Goal: Information Seeking & Learning: Find specific fact

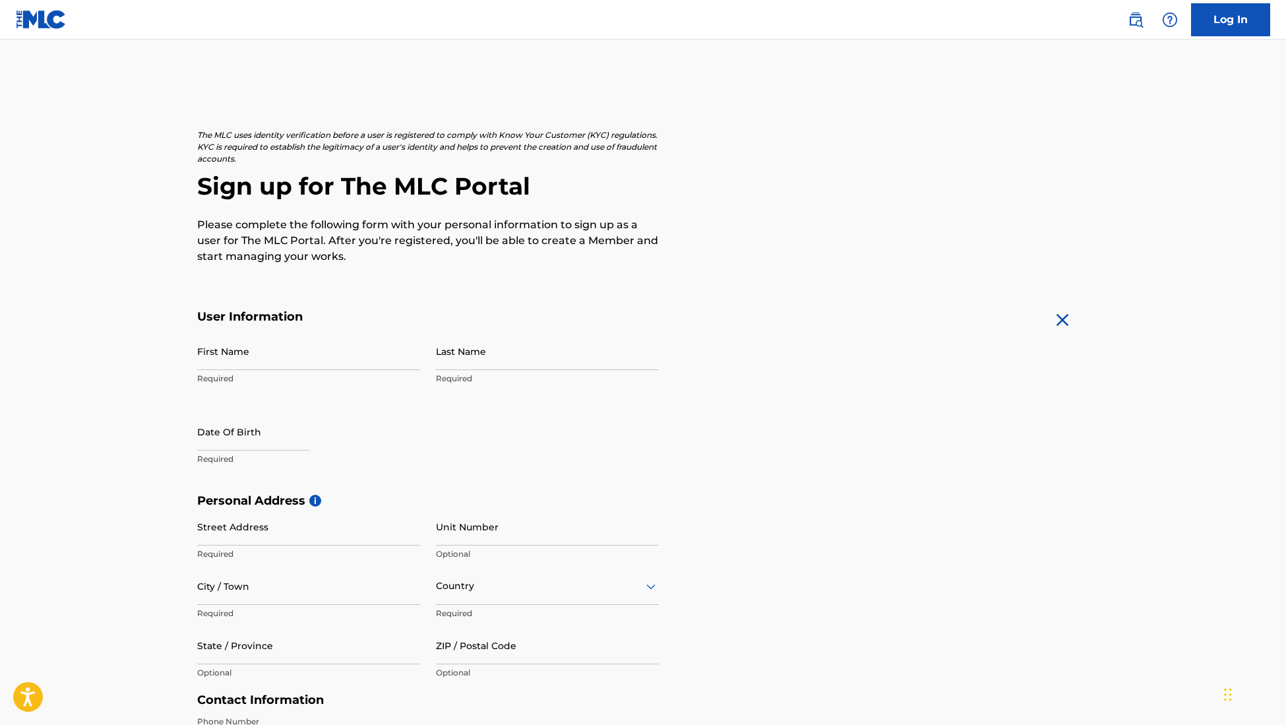
click at [35, 18] on img at bounding box center [41, 19] width 51 height 19
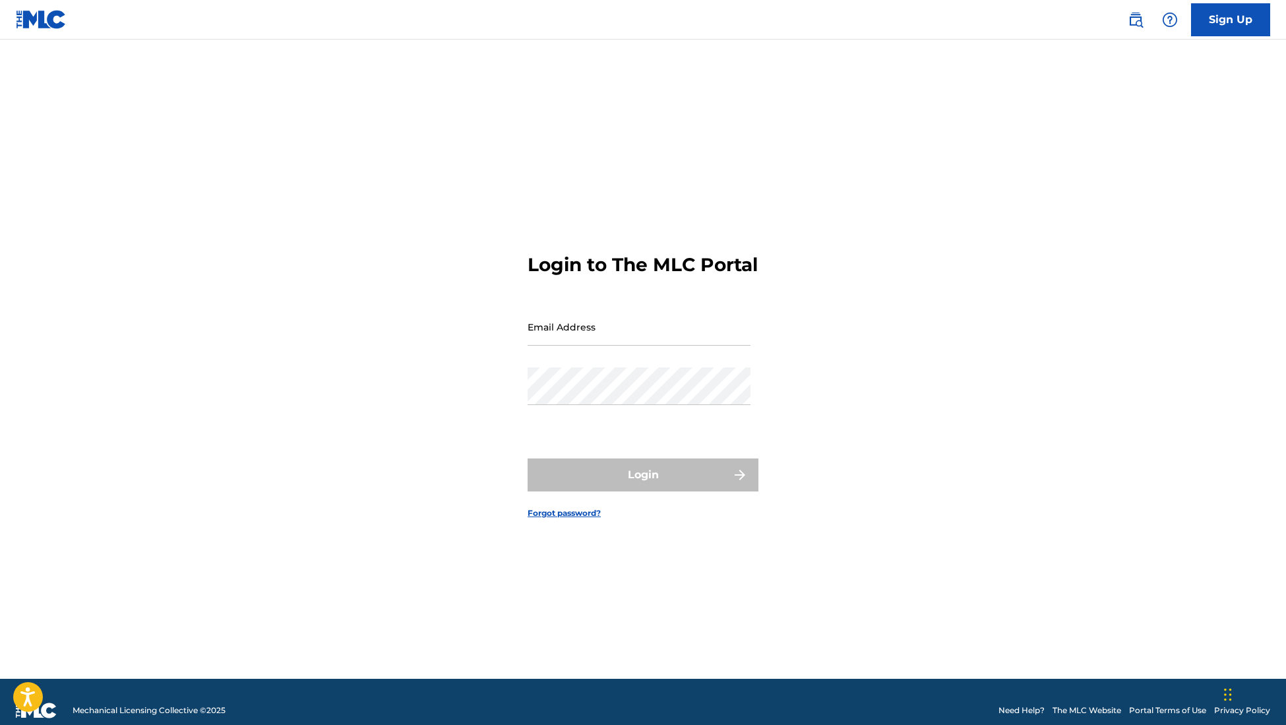
click at [1138, 24] on img at bounding box center [1135, 20] width 16 height 16
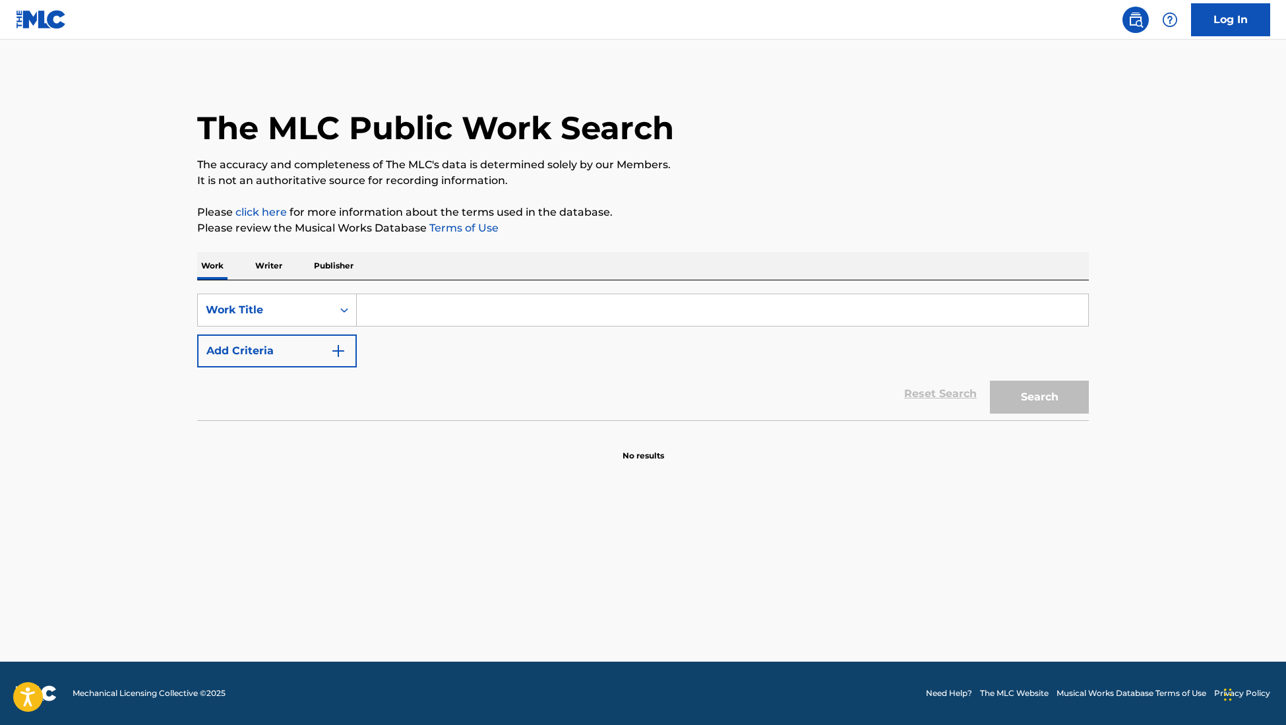
click at [422, 302] on input "Search Form" at bounding box center [722, 310] width 731 height 32
click at [427, 309] on input "Search Form" at bounding box center [722, 310] width 731 height 32
click at [404, 304] on input "Search Form" at bounding box center [722, 310] width 731 height 32
paste input "[PERSON_NAME]"
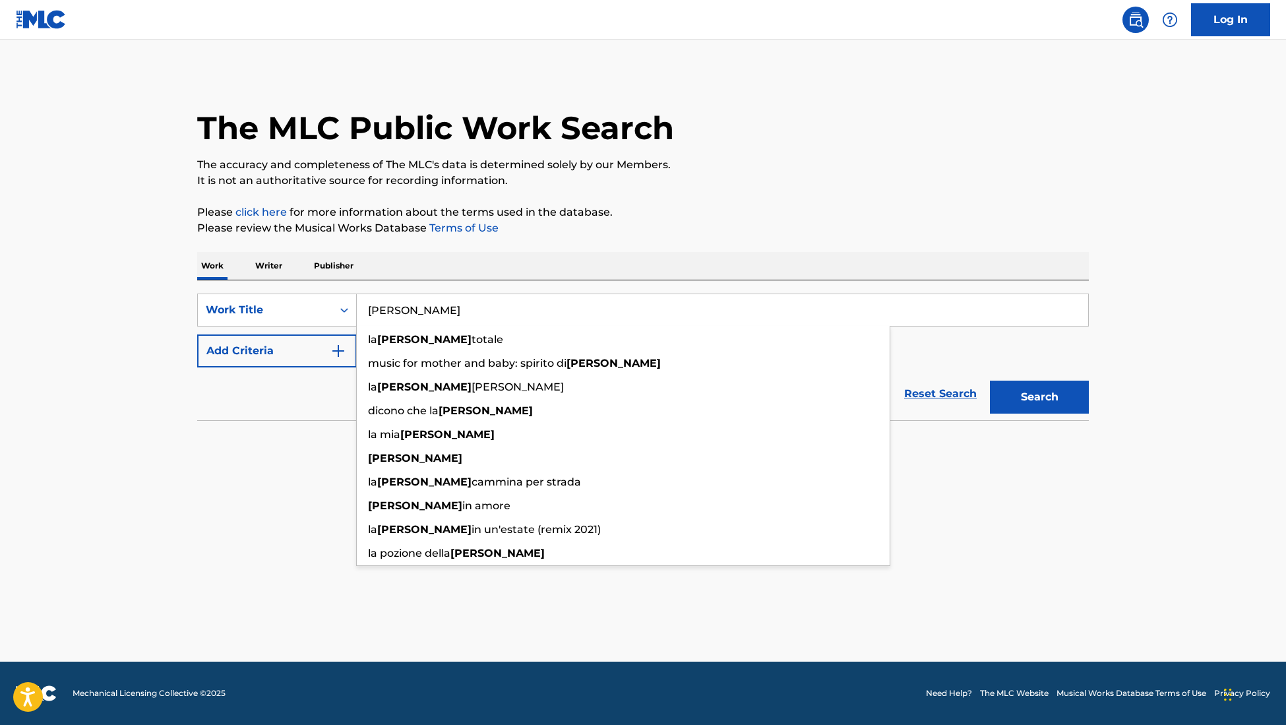
type input "[PERSON_NAME]"
click at [1079, 402] on button "Search" at bounding box center [1039, 396] width 99 height 33
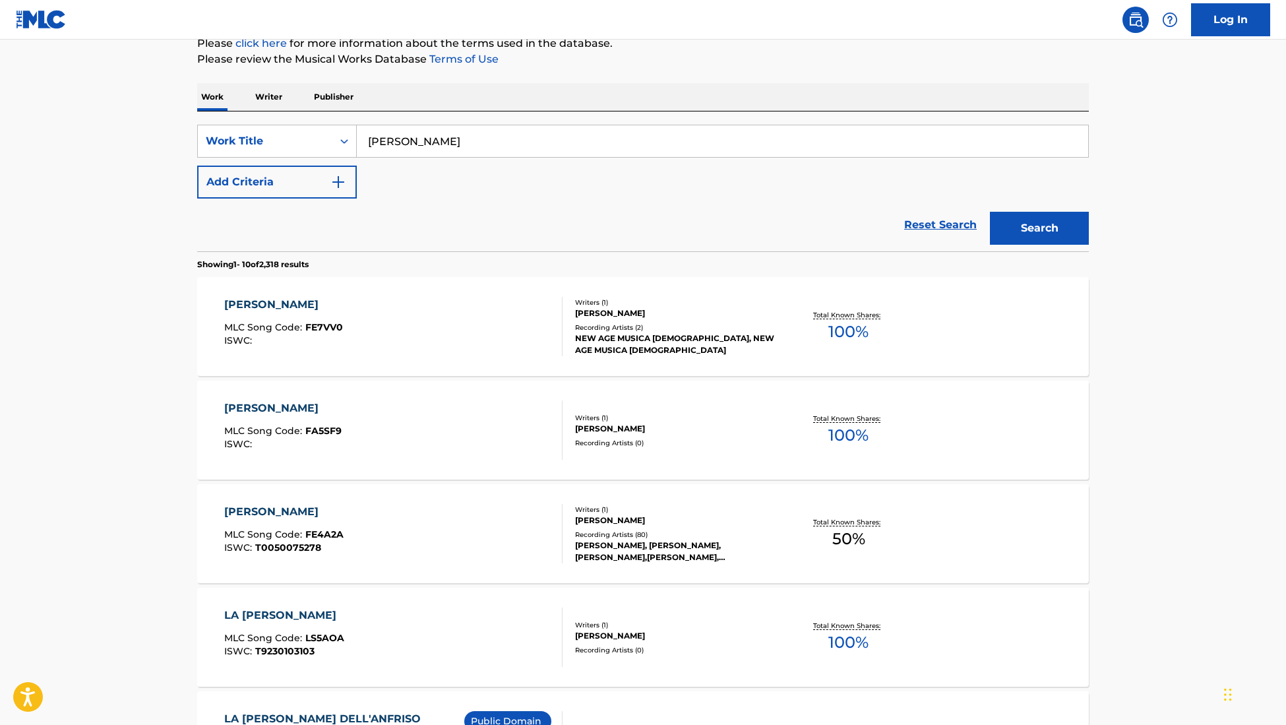
scroll to position [174, 0]
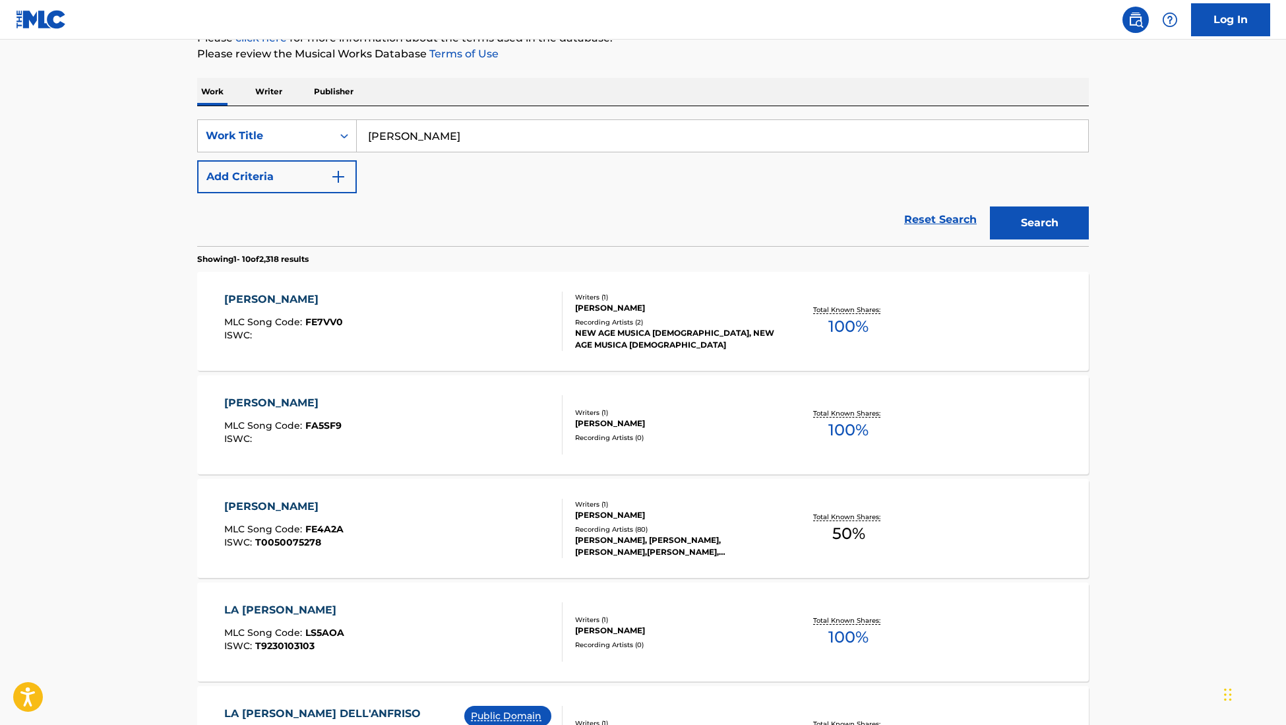
click at [327, 179] on button "Add Criteria" at bounding box center [277, 176] width 160 height 33
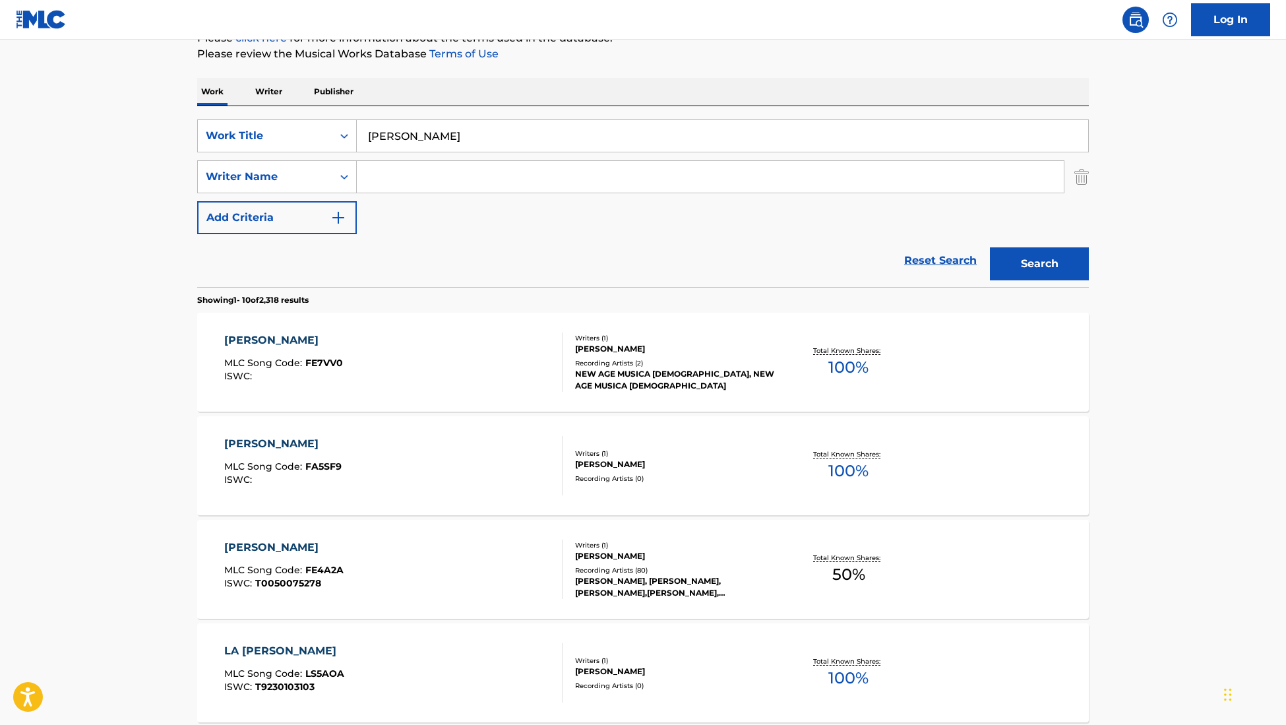
click at [397, 179] on input "Search Form" at bounding box center [710, 177] width 707 height 32
paste input "[PERSON_NAME]"
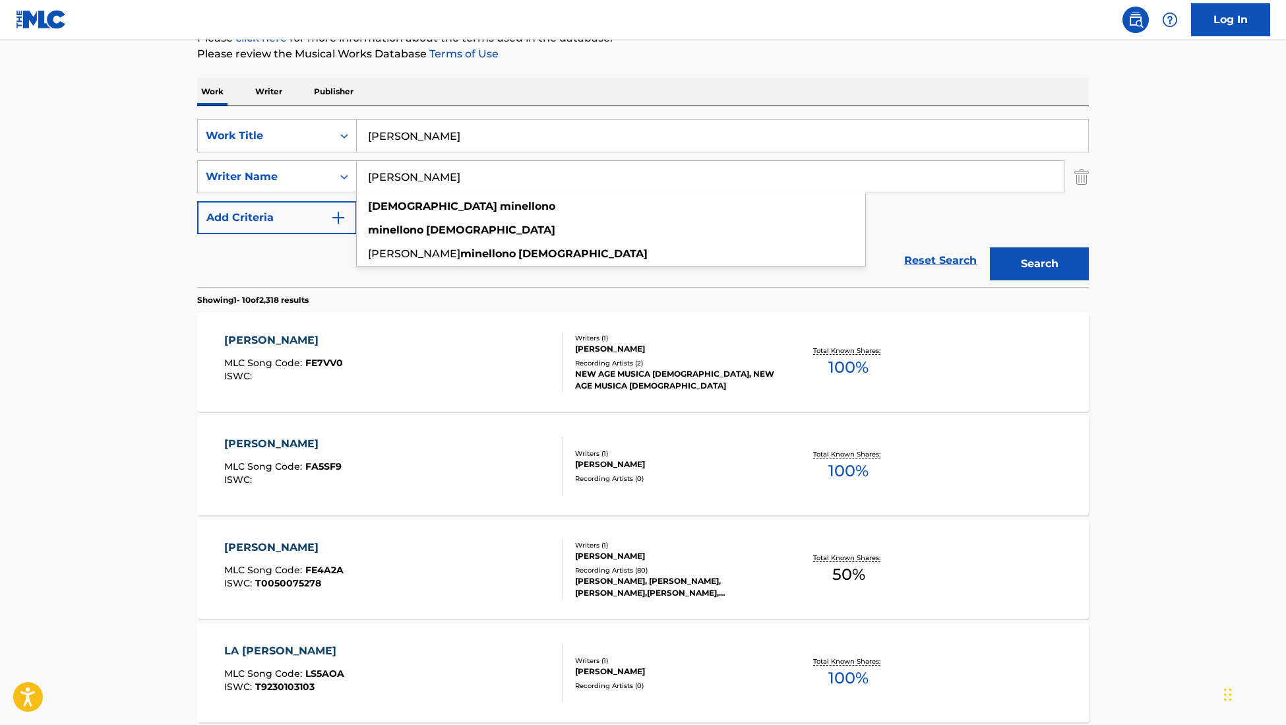
type input "[PERSON_NAME]"
click at [1023, 258] on button "Search" at bounding box center [1039, 263] width 99 height 33
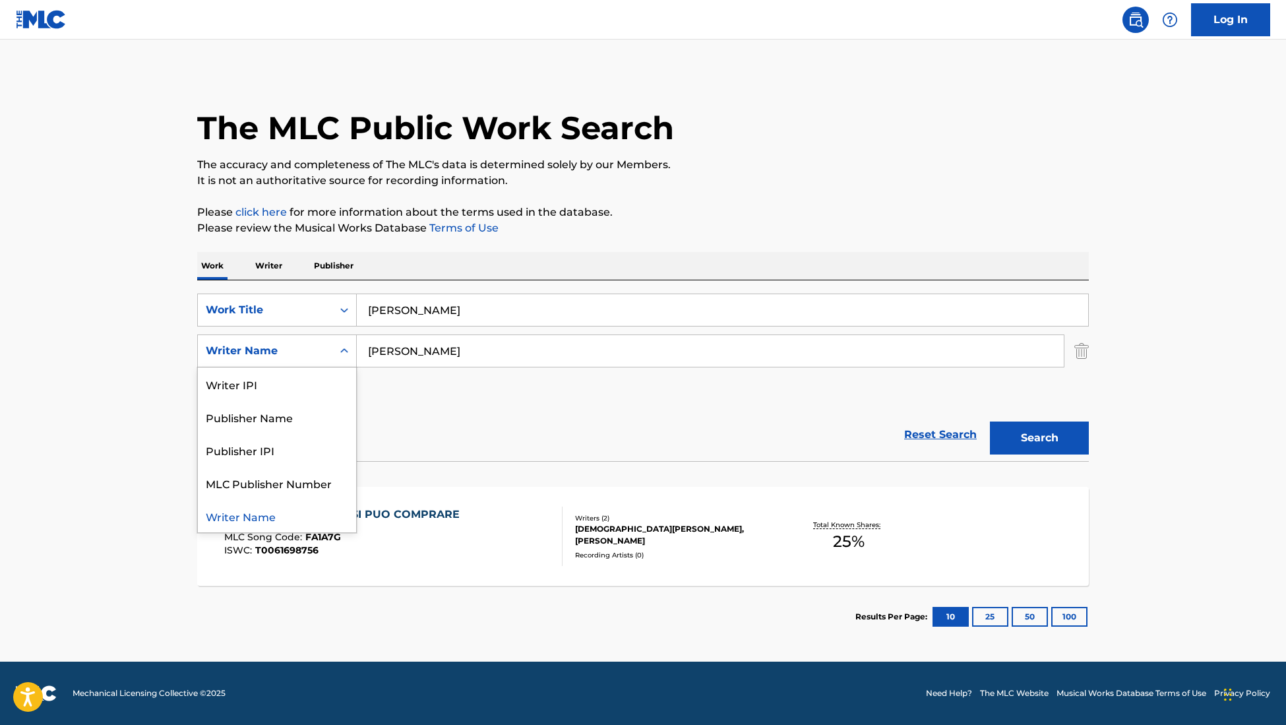
click at [304, 353] on div "Writer Name" at bounding box center [265, 351] width 119 height 16
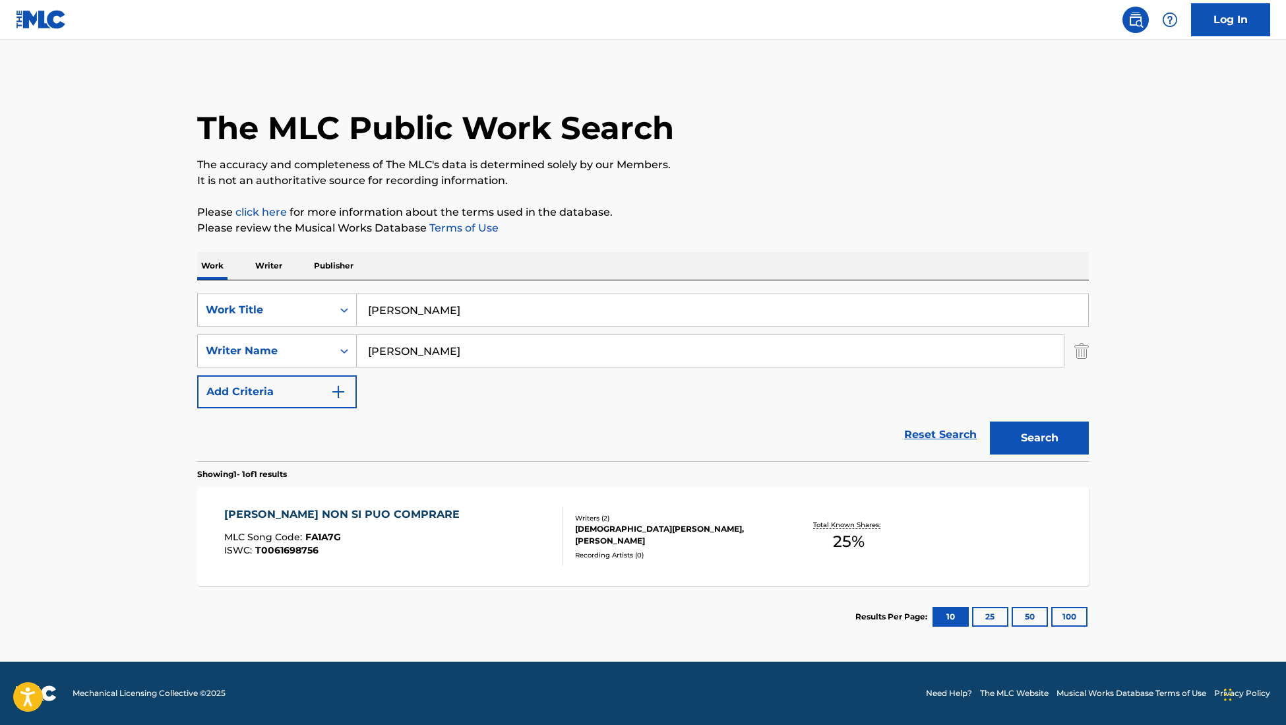
click at [498, 353] on input "[PERSON_NAME]" at bounding box center [710, 351] width 707 height 32
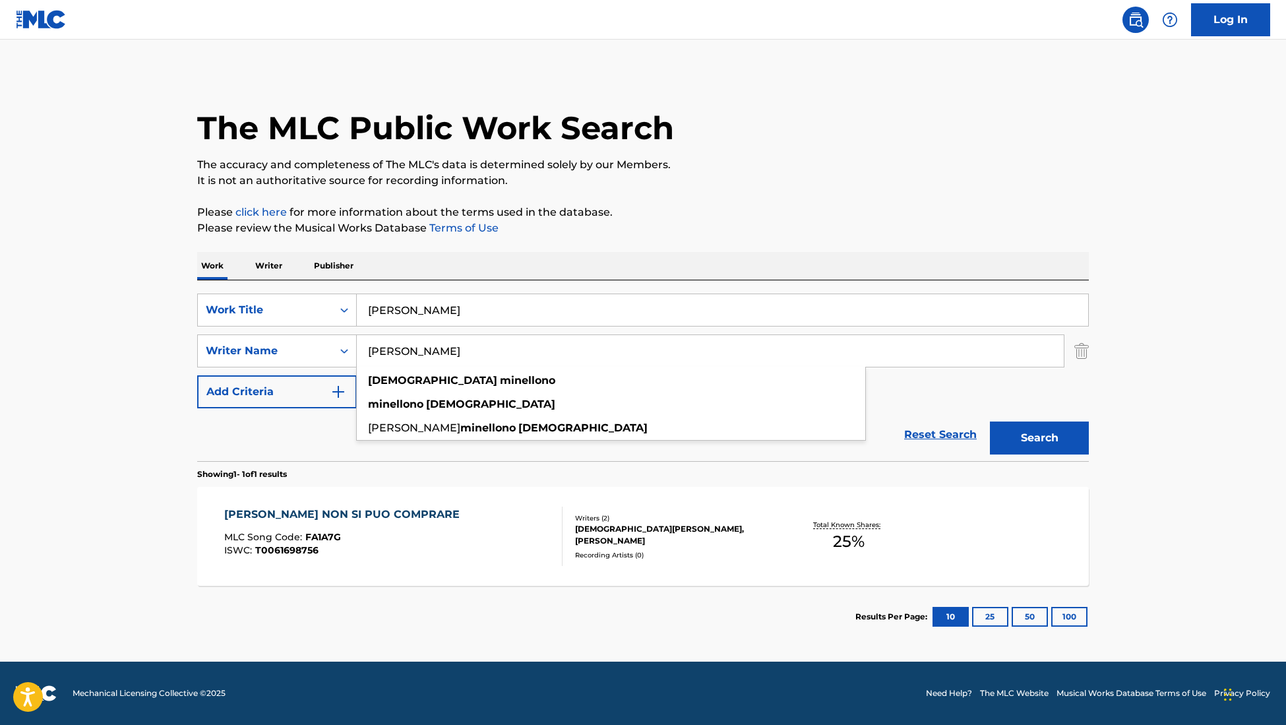
drag, startPoint x: 508, startPoint y: 352, endPoint x: 367, endPoint y: 347, distance: 140.5
click at [367, 347] on input "[PERSON_NAME]" at bounding box center [710, 351] width 707 height 32
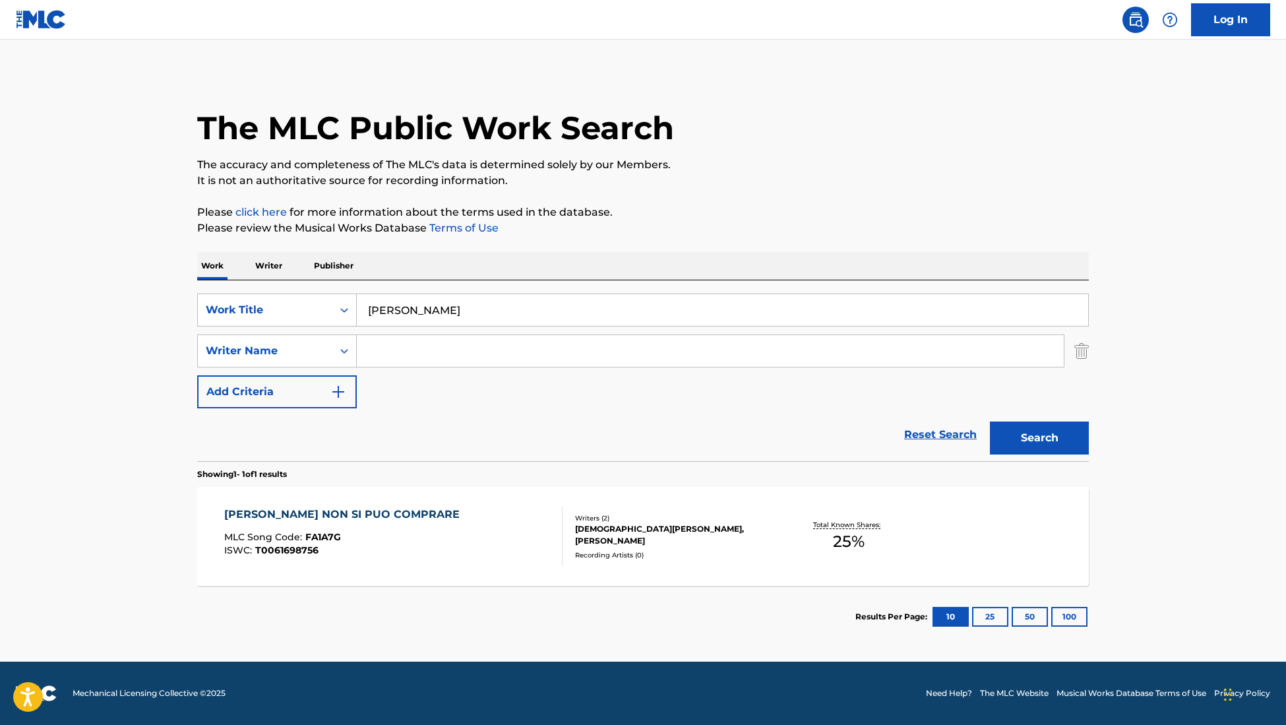
paste input "[PERSON_NAME]"
click at [1017, 448] on button "Search" at bounding box center [1039, 437] width 99 height 33
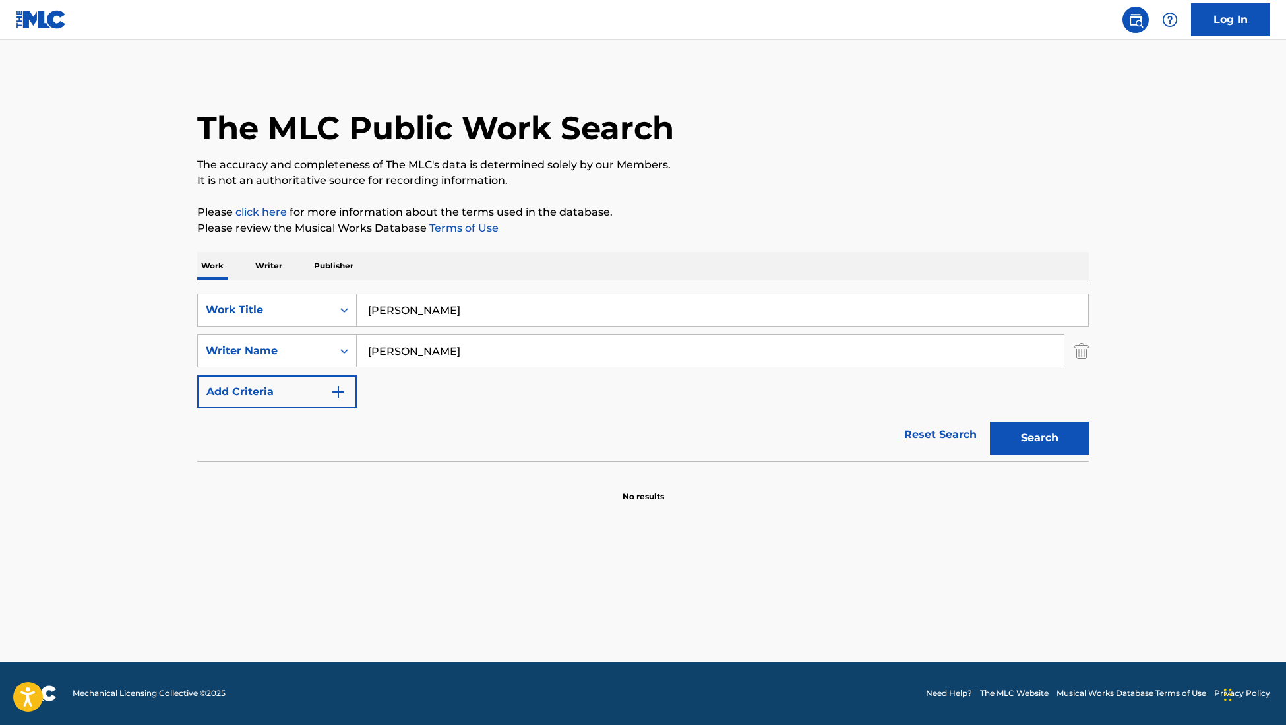
drag, startPoint x: 459, startPoint y: 355, endPoint x: 357, endPoint y: 357, distance: 102.2
click at [357, 357] on input "[PERSON_NAME]" at bounding box center [710, 351] width 707 height 32
paste input "[PERSON_NAME]"
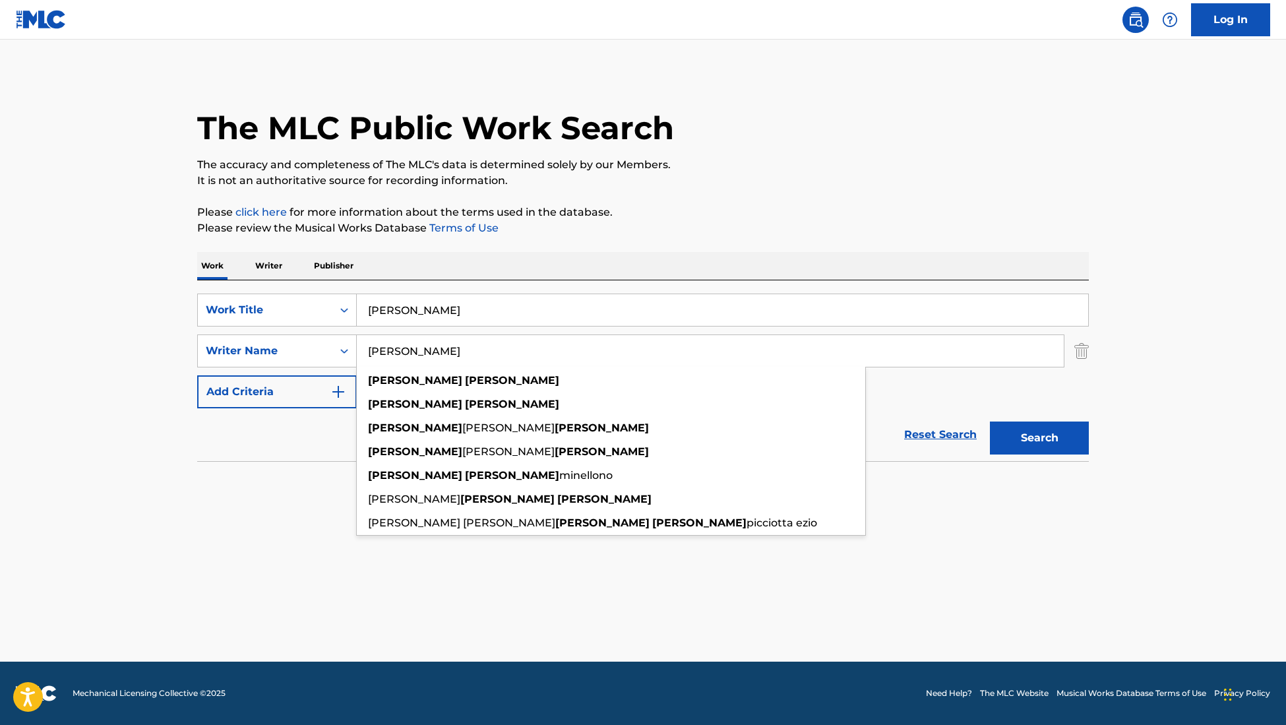
type input "[PERSON_NAME]"
click at [1083, 449] on button "Search" at bounding box center [1039, 437] width 99 height 33
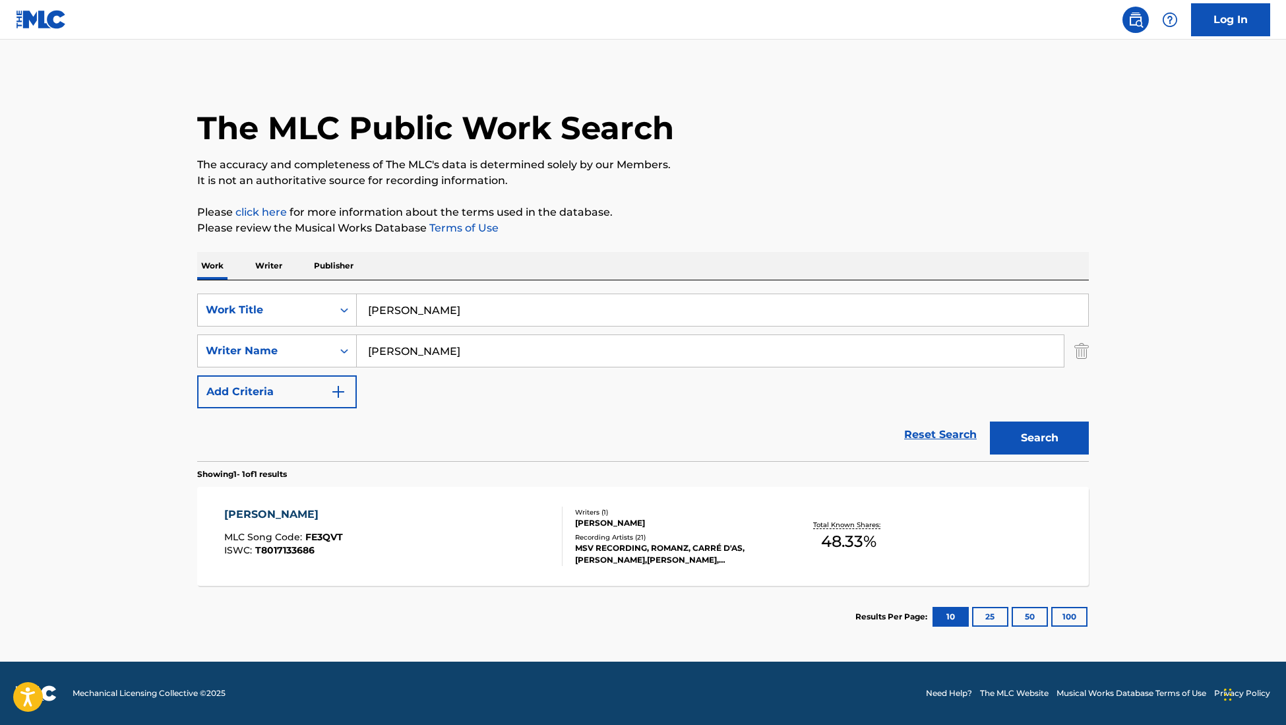
click at [478, 353] on input "[PERSON_NAME]" at bounding box center [710, 351] width 707 height 32
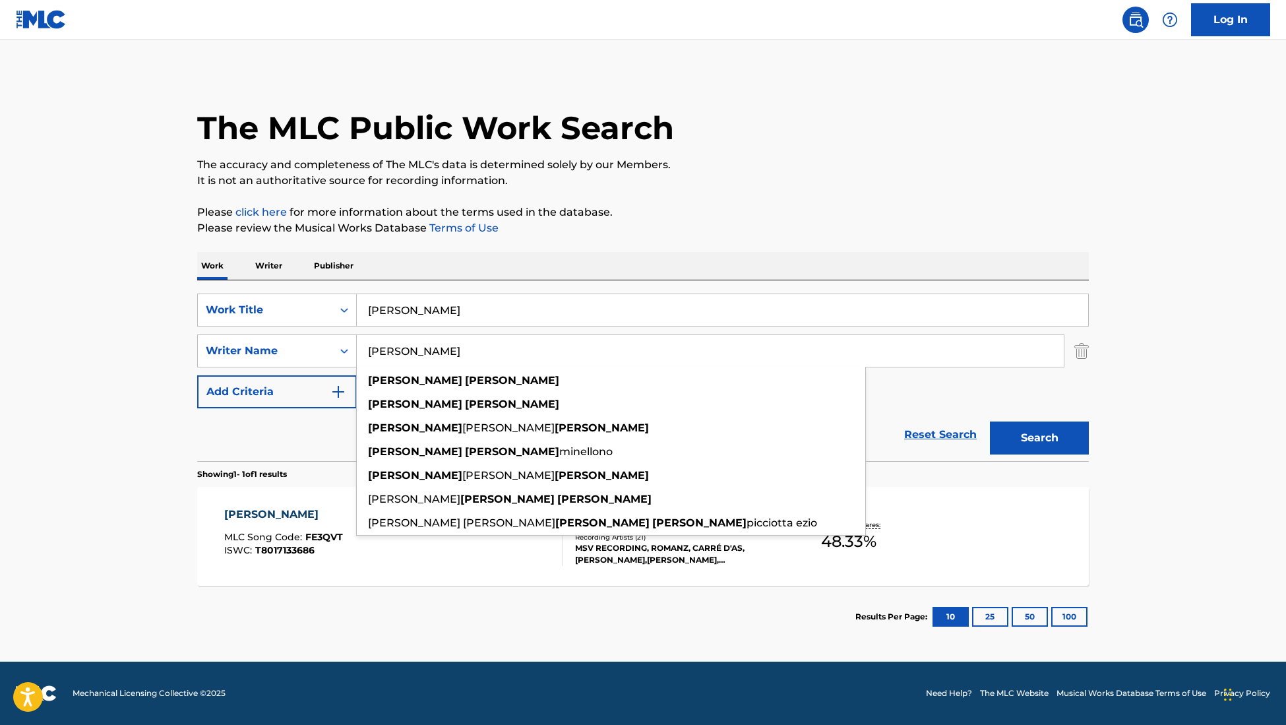
click at [478, 353] on input "[PERSON_NAME]" at bounding box center [710, 351] width 707 height 32
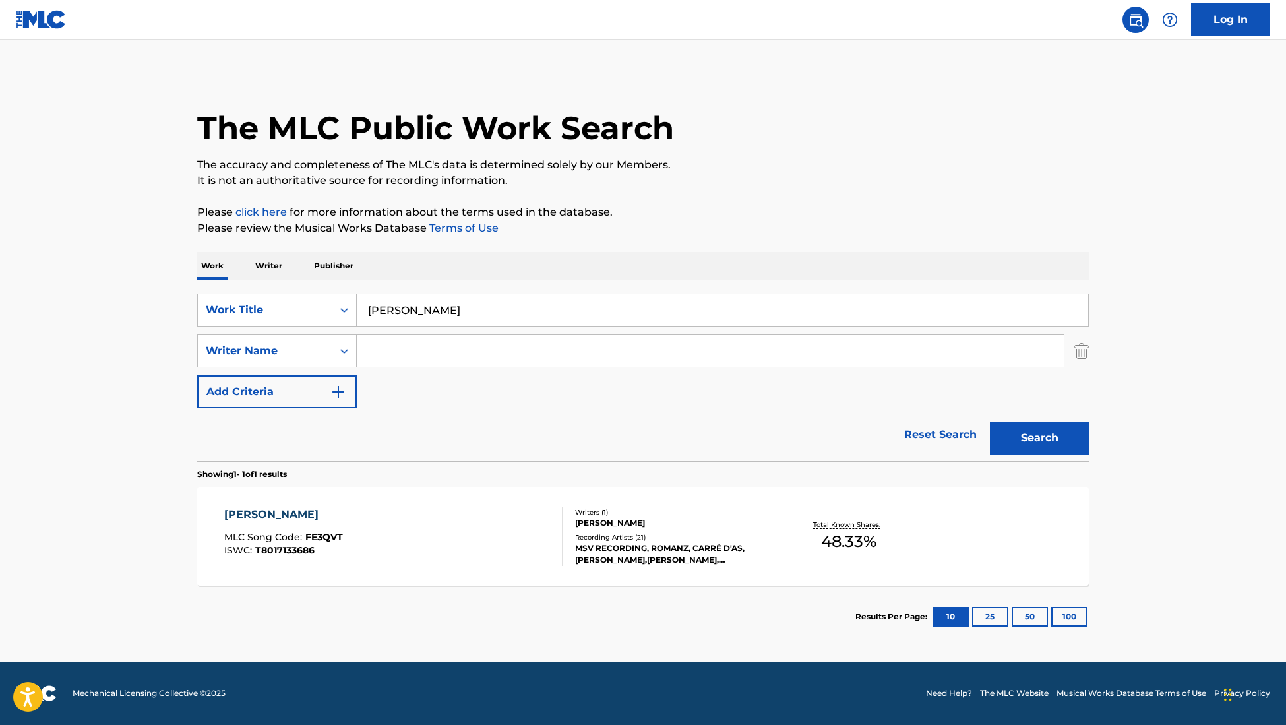
click at [423, 313] on input "[PERSON_NAME]" at bounding box center [722, 310] width 731 height 32
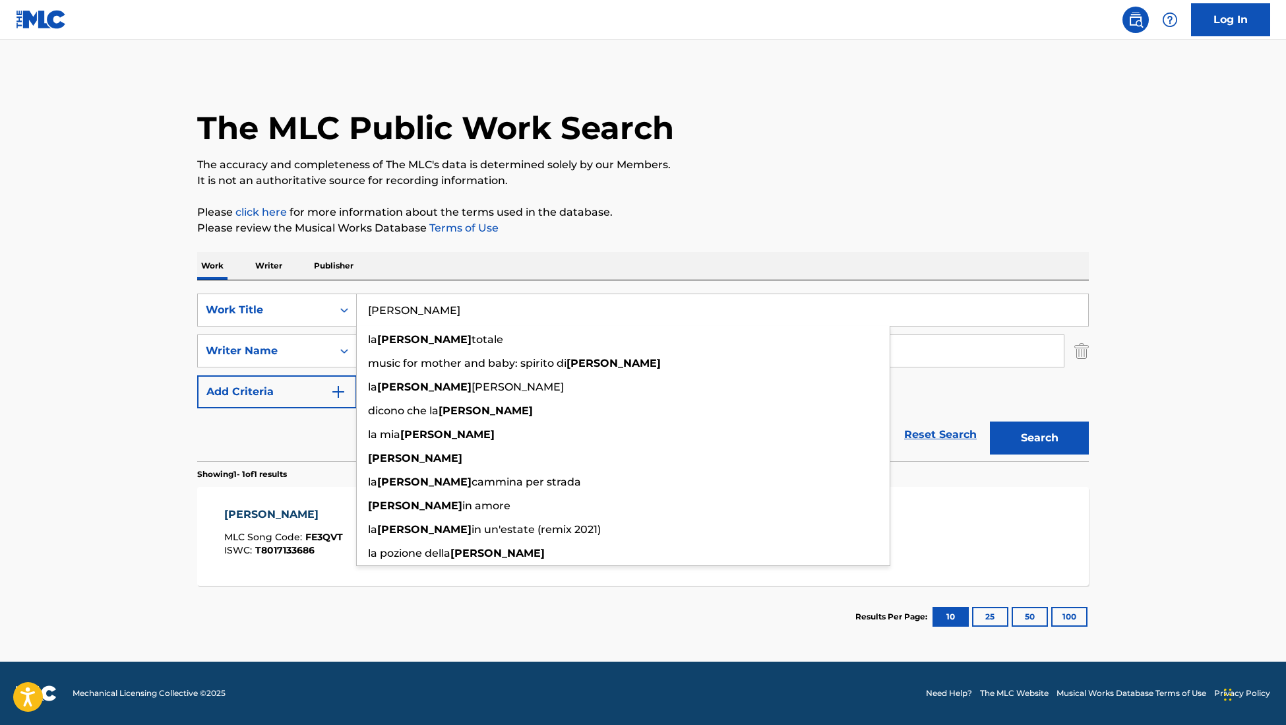
type input "[PERSON_NAME]"
click at [990, 421] on button "Search" at bounding box center [1039, 437] width 99 height 33
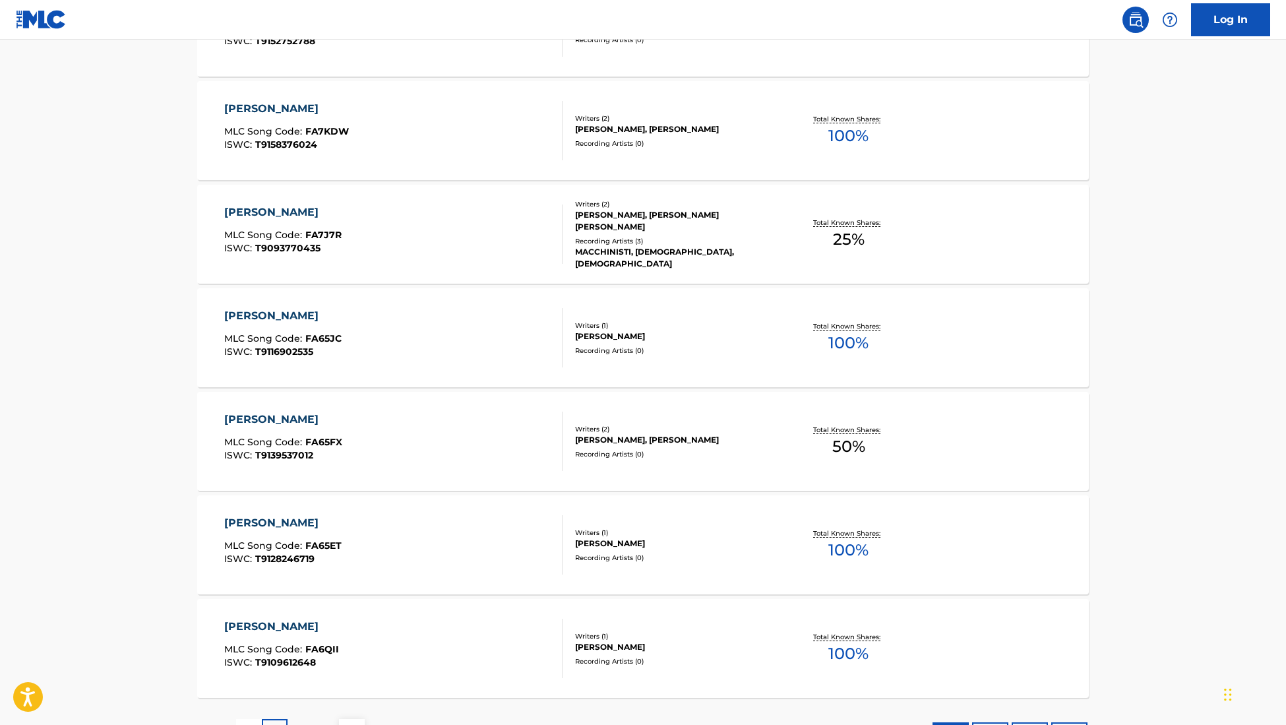
scroll to position [914, 0]
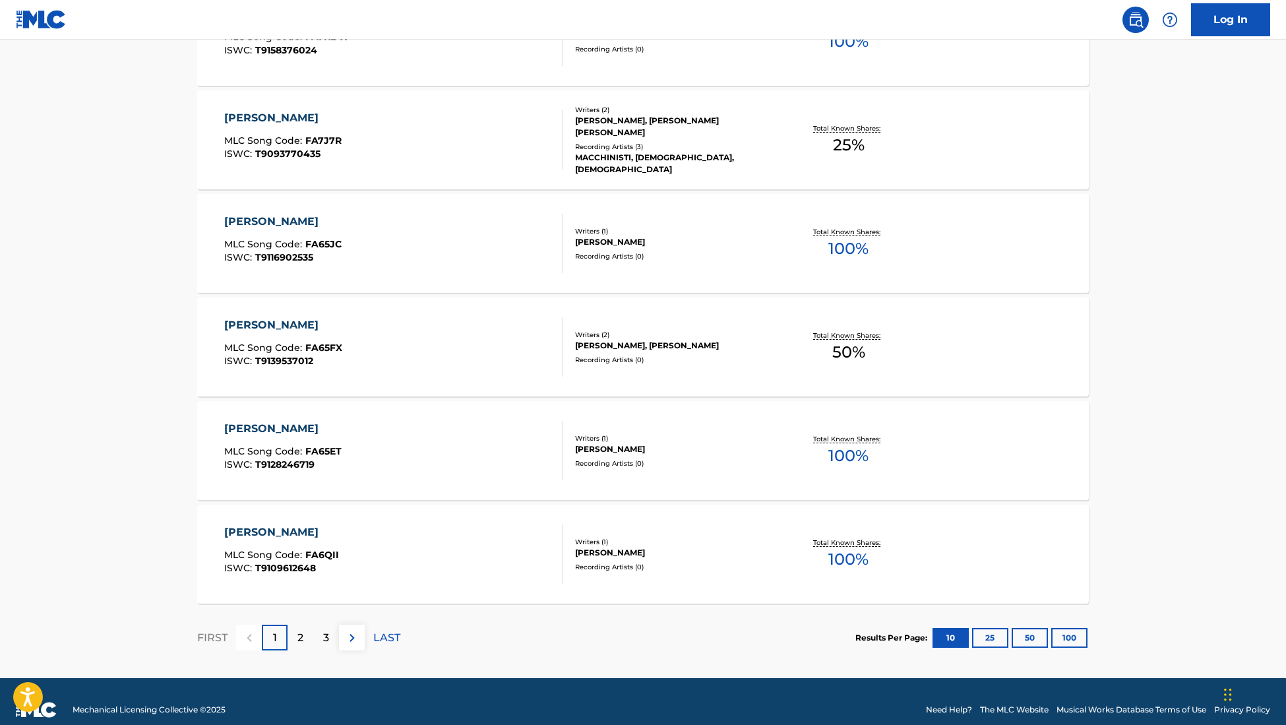
click at [1070, 632] on button "100" at bounding box center [1069, 638] width 36 height 20
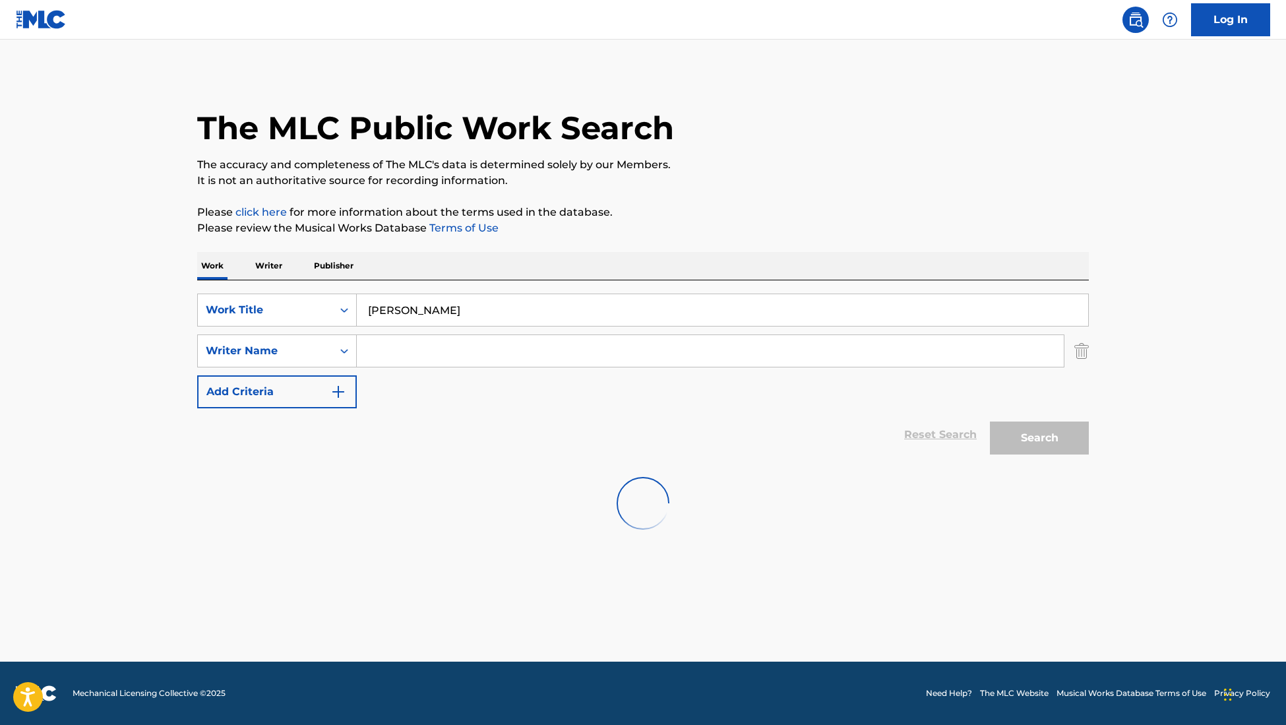
scroll to position [0, 0]
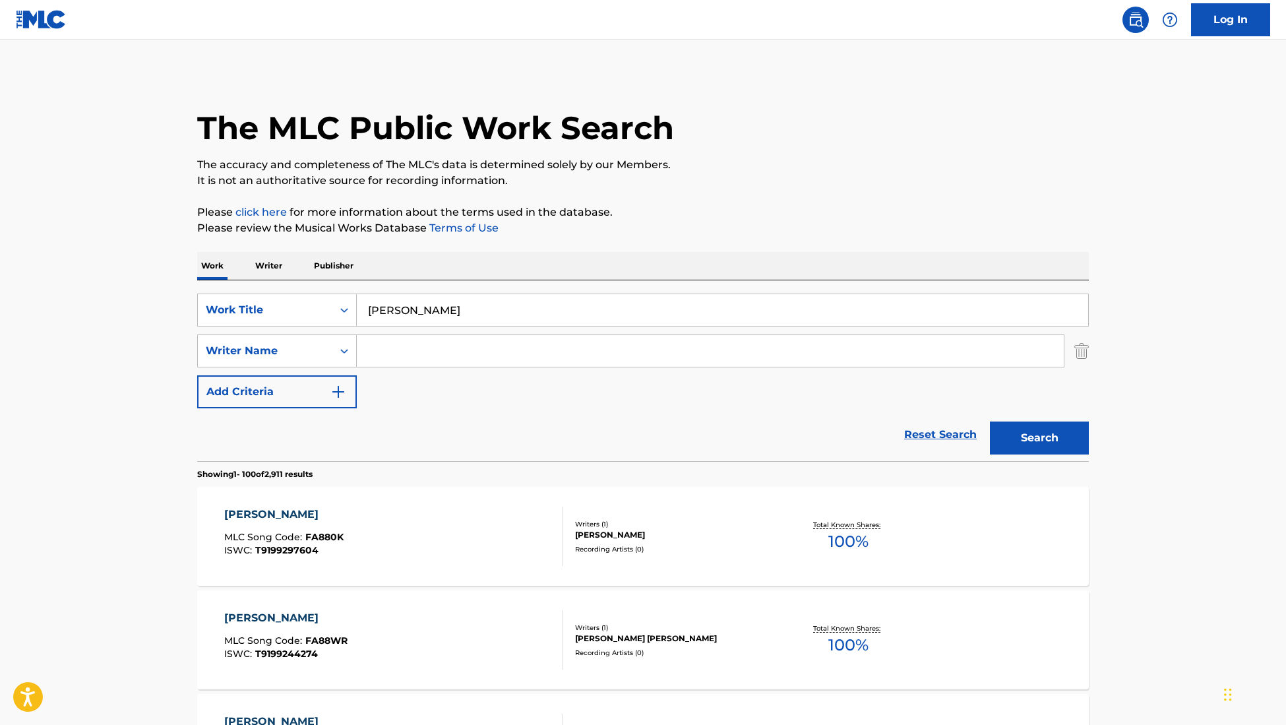
click at [431, 347] on input "Search Form" at bounding box center [710, 351] width 707 height 32
paste input "[PERSON_NAME]"
type input "[PERSON_NAME]"
click at [1042, 446] on button "Search" at bounding box center [1039, 437] width 99 height 33
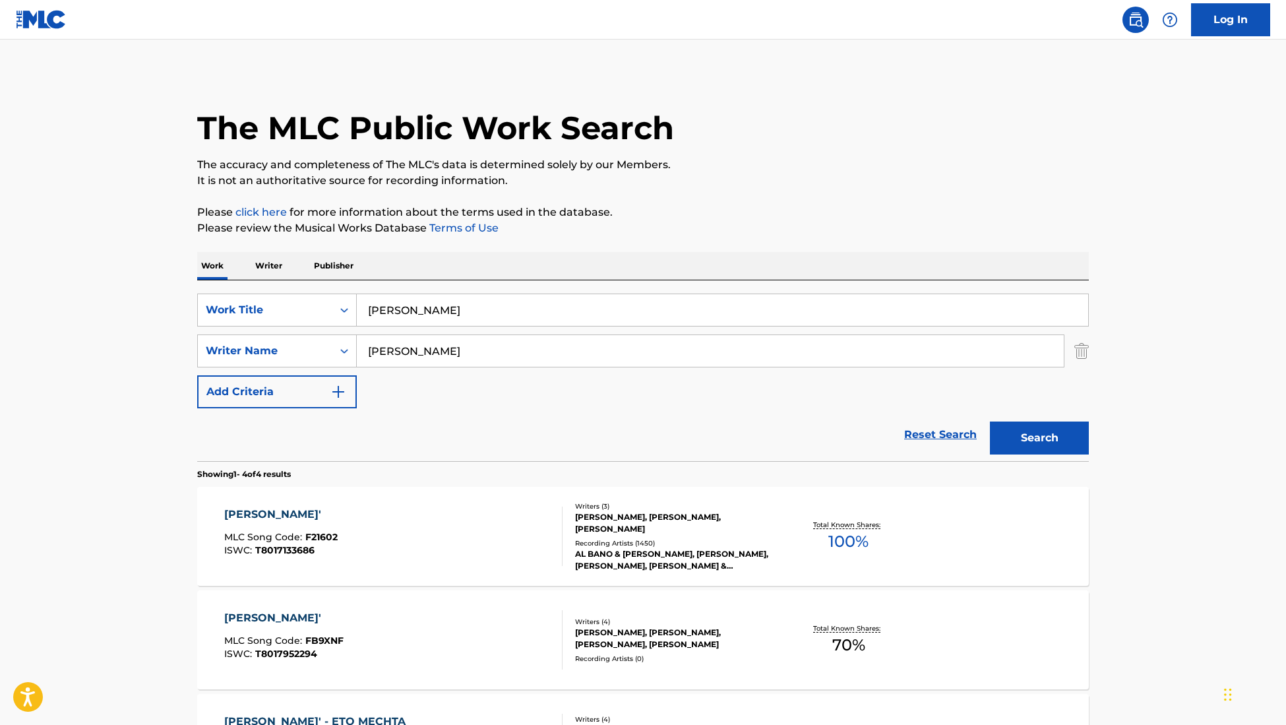
click at [622, 522] on div "[PERSON_NAME], [PERSON_NAME], [PERSON_NAME]" at bounding box center [674, 523] width 199 height 24
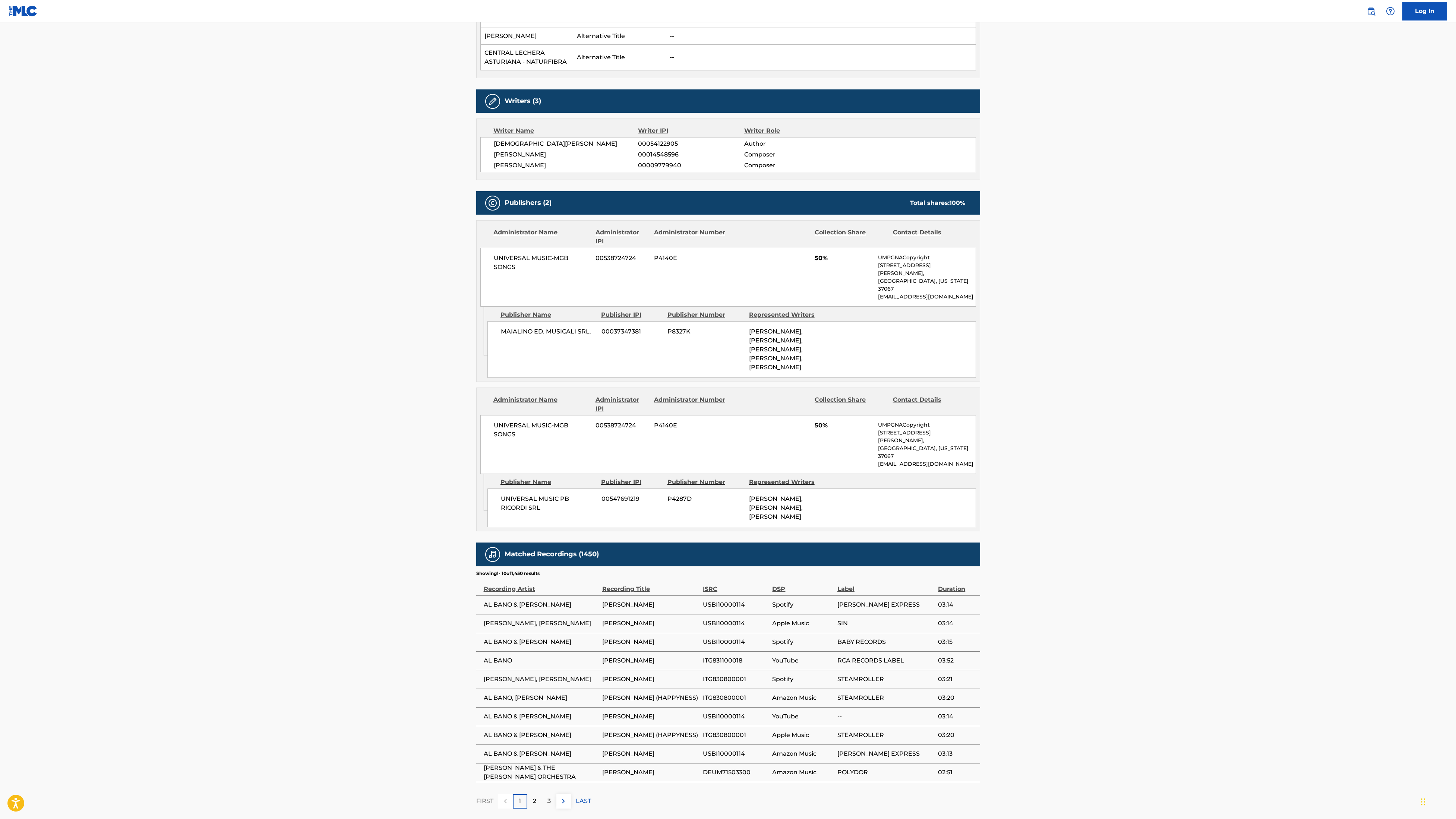
scroll to position [406, 0]
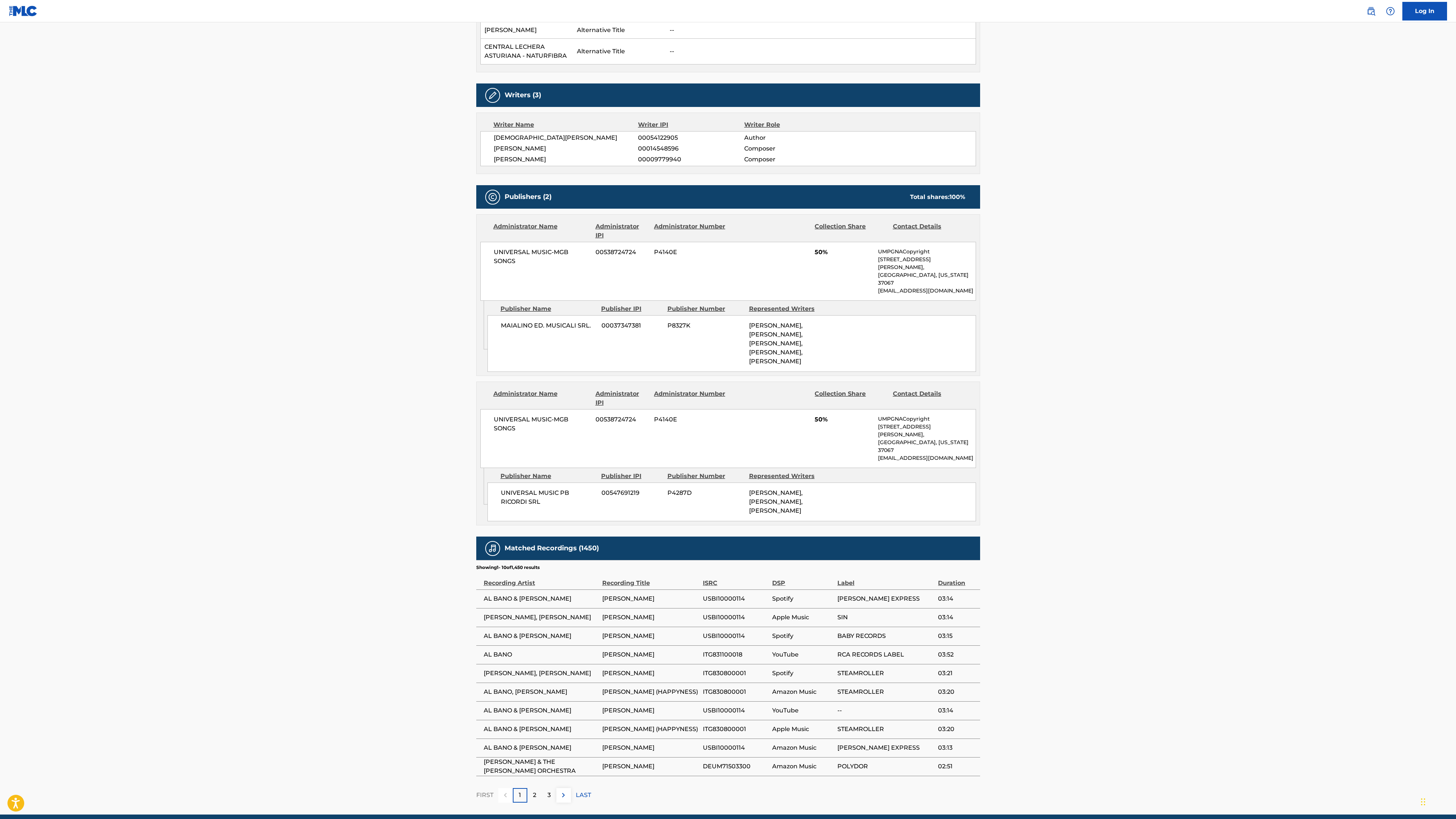
click at [535, 409] on p "2" at bounding box center [535, 795] width 3 height 9
click at [549, 409] on p "3" at bounding box center [549, 795] width 3 height 9
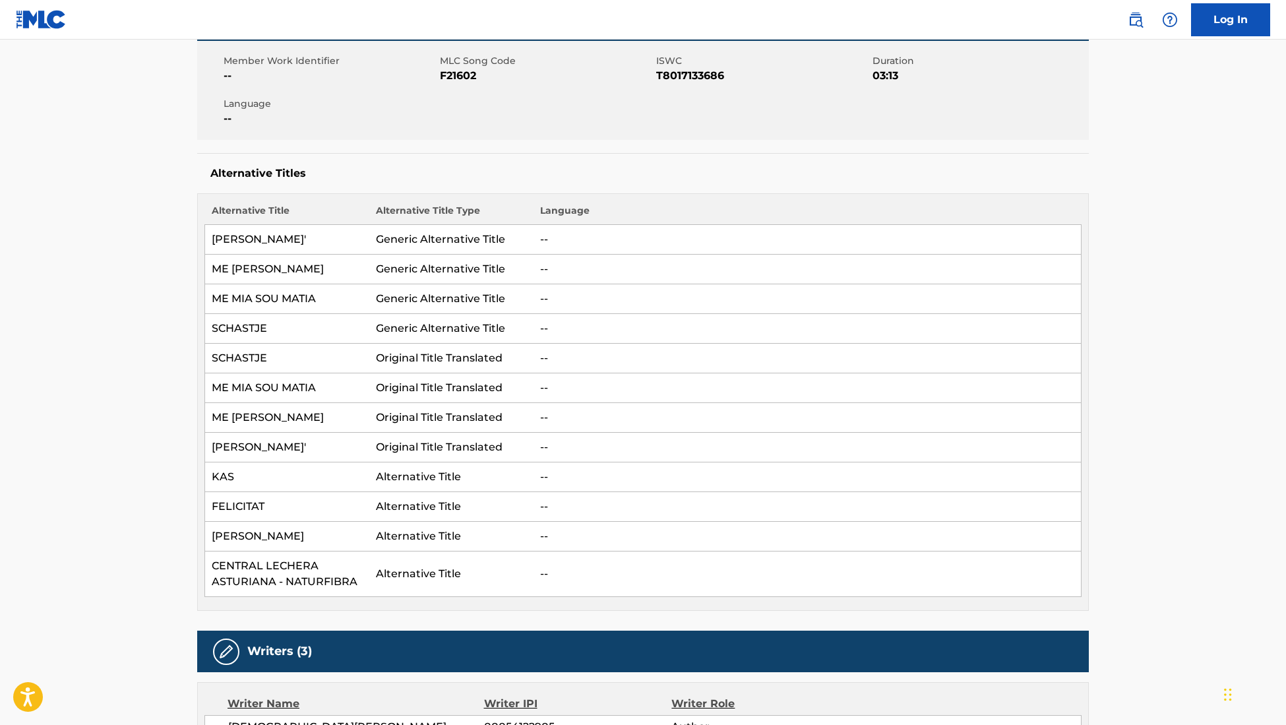
scroll to position [0, 0]
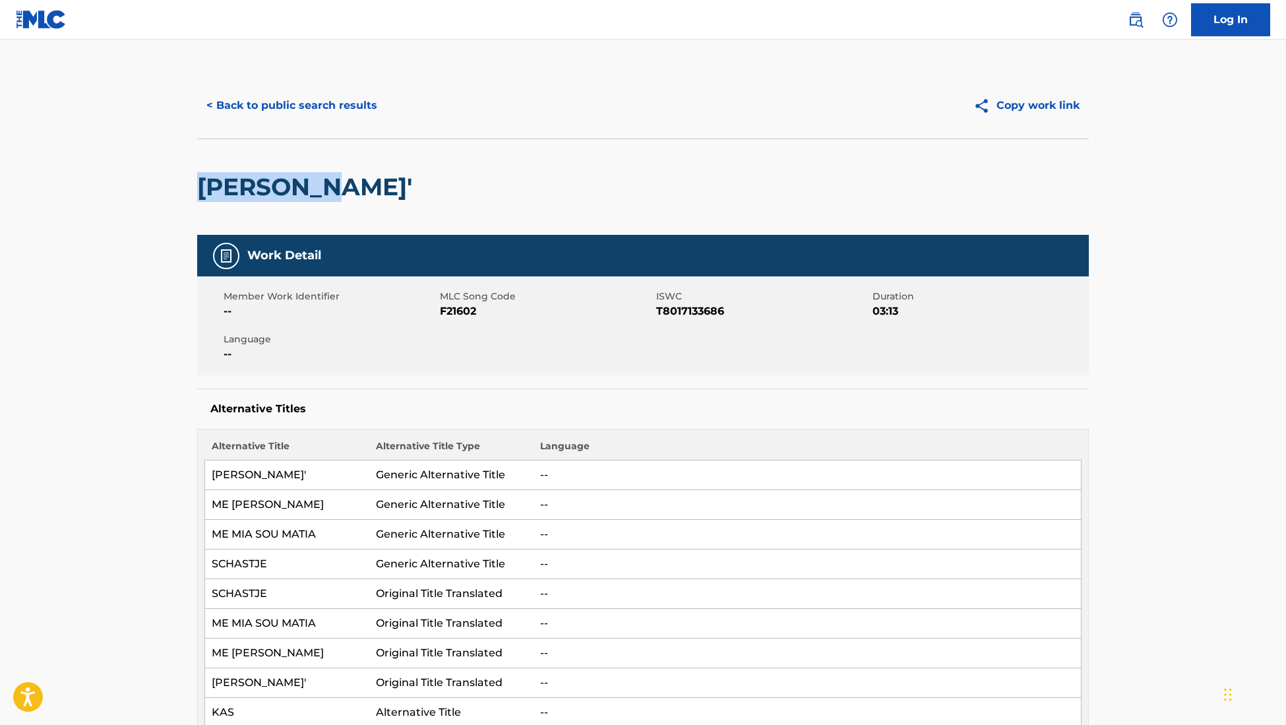
drag, startPoint x: 327, startPoint y: 195, endPoint x: 194, endPoint y: 195, distance: 133.2
copy h2 "[PERSON_NAME]'"
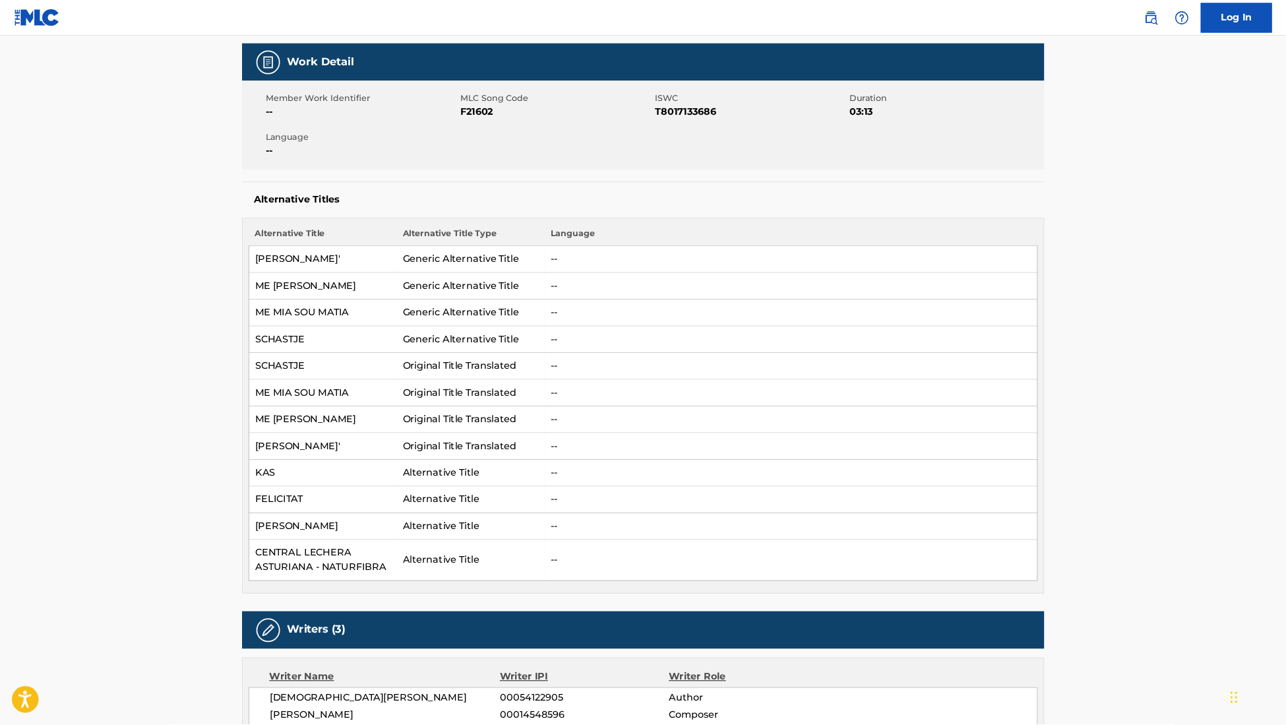
scroll to position [187, 0]
